Goal: Obtain resource: Download file/media

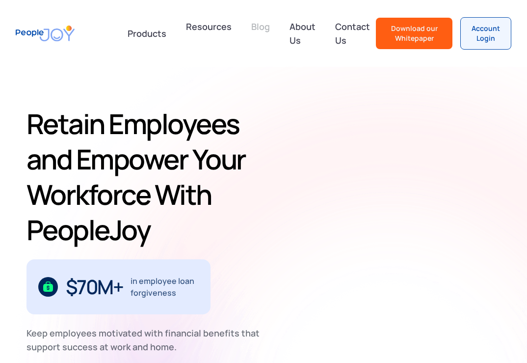
click at [250, 25] on link "Blog" at bounding box center [261, 33] width 30 height 35
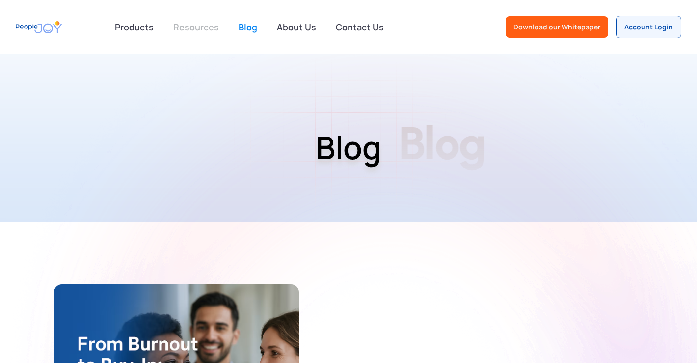
click at [204, 30] on link "Resources" at bounding box center [195, 27] width 57 height 22
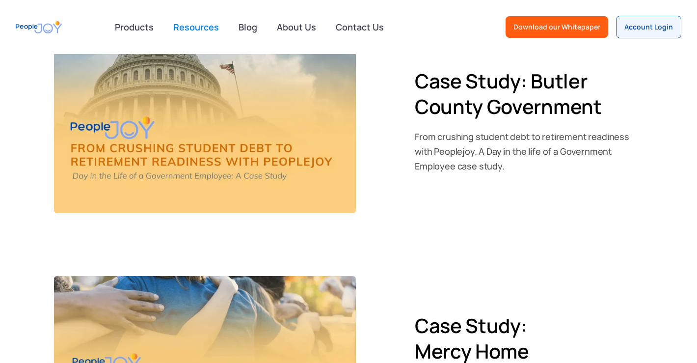
scroll to position [1372, 0]
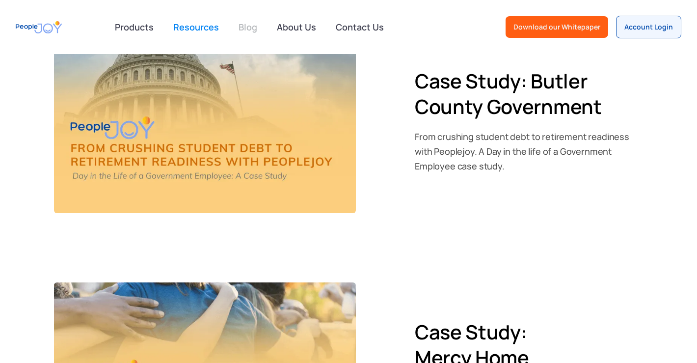
click at [257, 27] on link "Blog" at bounding box center [248, 27] width 30 height 22
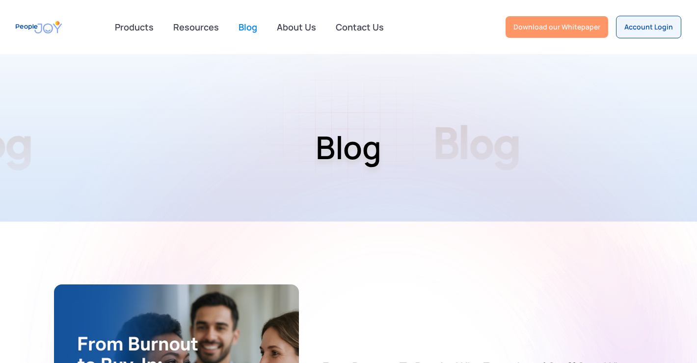
click at [545, 19] on link "Download our Whitepaper" at bounding box center [557, 27] width 103 height 22
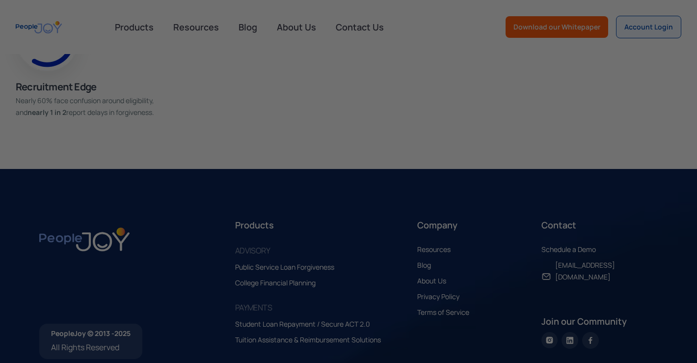
scroll to position [964, 0]
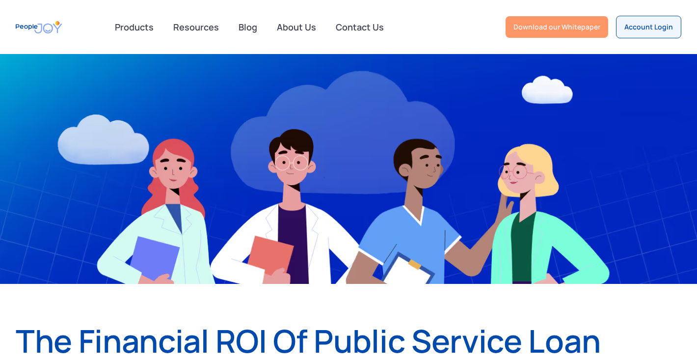
click at [532, 27] on div "Download our Whitepaper" at bounding box center [557, 27] width 87 height 10
click at [532, 29] on div "Download our Whitepaper" at bounding box center [557, 27] width 87 height 10
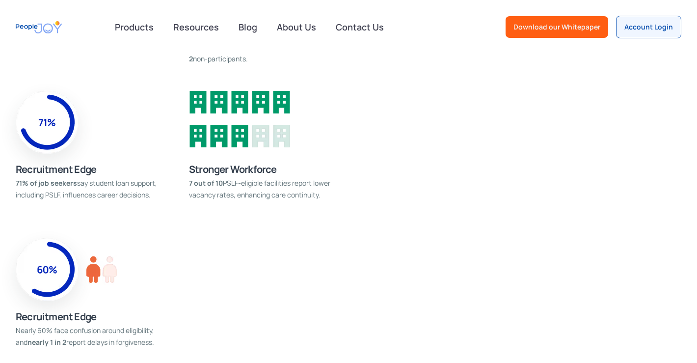
scroll to position [728, 0]
